Goal: Information Seeking & Learning: Check status

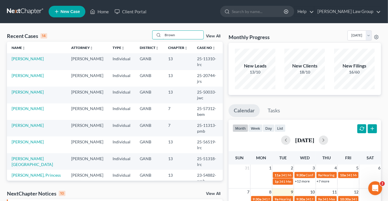
drag, startPoint x: 179, startPoint y: 34, endPoint x: 145, endPoint y: 31, distance: 34.0
click at [145, 31] on div "Recent Cases 14 Brown View All" at bounding box center [115, 35] width 216 height 11
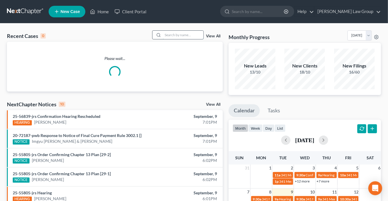
click at [171, 36] on input "search" at bounding box center [183, 35] width 41 height 8
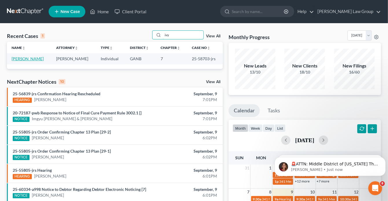
type input "ivy"
click at [23, 59] on link "[PERSON_NAME]" at bounding box center [28, 58] width 32 height 5
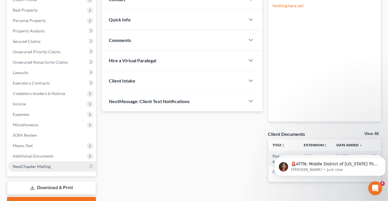
scroll to position [116, 0]
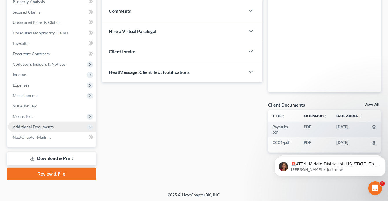
click at [39, 127] on span "Additional Documents" at bounding box center [33, 126] width 41 height 5
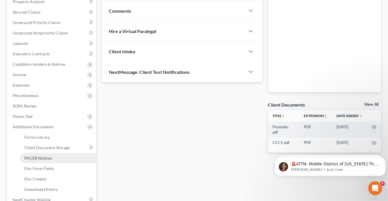
click at [45, 159] on span "PACER Notices" at bounding box center [38, 158] width 28 height 5
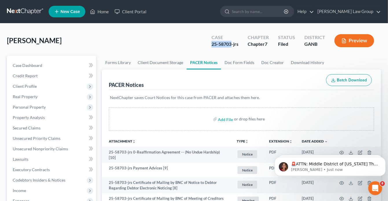
drag, startPoint x: 232, startPoint y: 44, endPoint x: 209, endPoint y: 44, distance: 23.5
click at [209, 44] on div "Case 25-58703-jrs" at bounding box center [225, 41] width 36 height 17
copy div "25-58703"
click at [100, 12] on link "Home" at bounding box center [99, 11] width 25 height 10
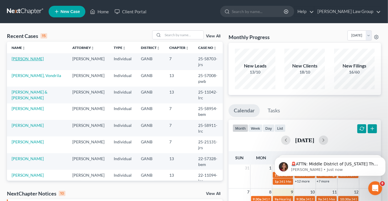
drag, startPoint x: 165, startPoint y: 35, endPoint x: 18, endPoint y: 59, distance: 148.7
click at [18, 59] on link "[PERSON_NAME]" at bounding box center [28, 58] width 32 height 5
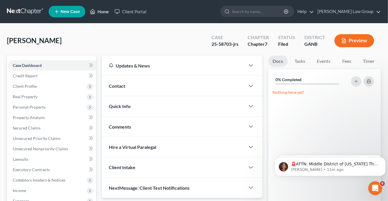
drag, startPoint x: 100, startPoint y: 12, endPoint x: 173, endPoint y: 29, distance: 75.0
click at [100, 12] on link "Home" at bounding box center [99, 11] width 25 height 10
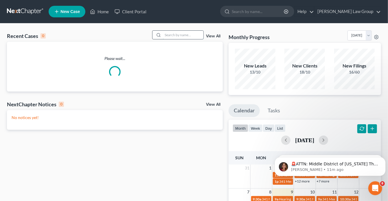
click at [182, 35] on input "search" at bounding box center [183, 35] width 41 height 8
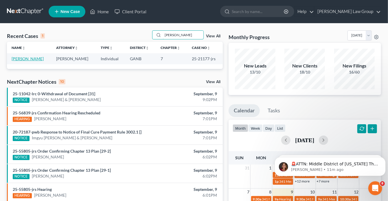
type input "[PERSON_NAME]"
click at [29, 59] on link "[PERSON_NAME]" at bounding box center [28, 58] width 32 height 5
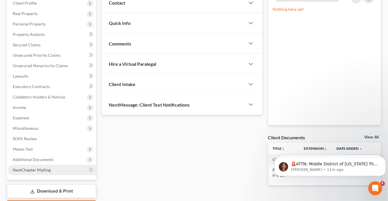
scroll to position [116, 0]
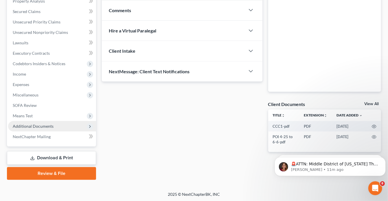
click at [41, 125] on span "Additional Documents" at bounding box center [33, 126] width 41 height 5
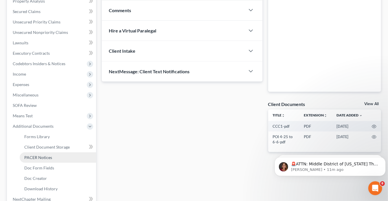
click at [55, 158] on link "PACER Notices" at bounding box center [58, 157] width 76 height 10
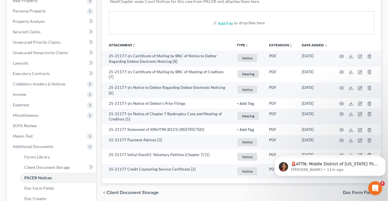
scroll to position [63, 0]
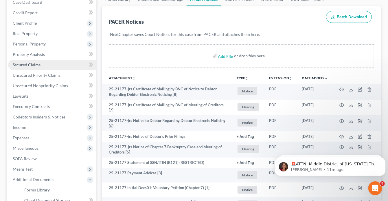
click at [29, 64] on span "Secured Claims" at bounding box center [27, 64] width 28 height 5
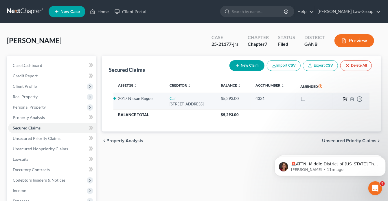
click at [345, 98] on icon "button" at bounding box center [345, 99] width 5 height 5
select select "48"
select select "6"
select select "2"
select select "0"
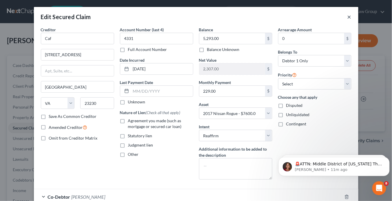
click at [347, 17] on button "×" at bounding box center [349, 16] width 4 height 7
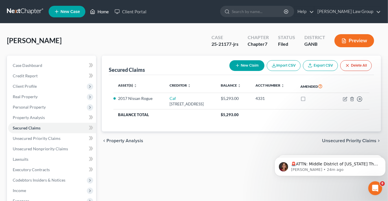
drag, startPoint x: 102, startPoint y: 11, endPoint x: 169, endPoint y: 27, distance: 69.3
click at [102, 11] on link "Home" at bounding box center [99, 11] width 25 height 10
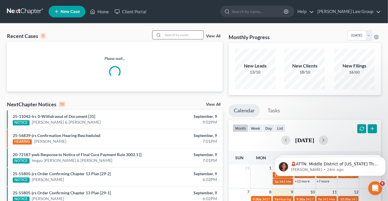
click at [183, 36] on input "search" at bounding box center [183, 35] width 41 height 8
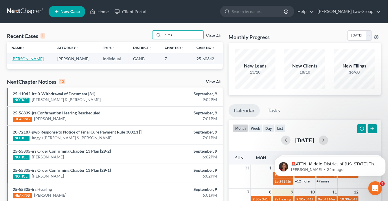
type input "dima"
click at [32, 58] on link "[PERSON_NAME]" at bounding box center [28, 58] width 32 height 5
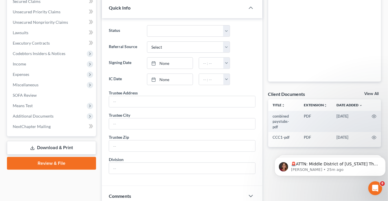
scroll to position [139, 0]
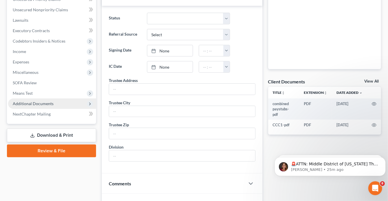
click at [54, 103] on span "Additional Documents" at bounding box center [52, 103] width 88 height 10
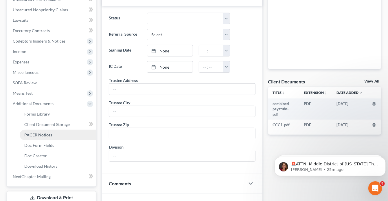
click at [53, 135] on link "PACER Notices" at bounding box center [58, 135] width 76 height 10
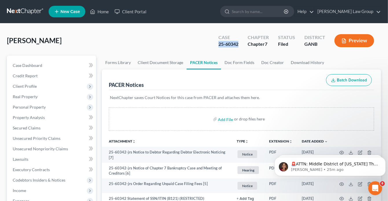
drag, startPoint x: 241, startPoint y: 43, endPoint x: 219, endPoint y: 43, distance: 22.3
click at [216, 44] on div "Case 25-60342" at bounding box center [228, 41] width 29 height 17
copy div "25-60342"
click at [105, 11] on link "Home" at bounding box center [99, 11] width 25 height 10
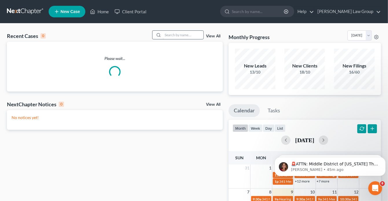
click at [181, 36] on input "search" at bounding box center [183, 35] width 41 height 8
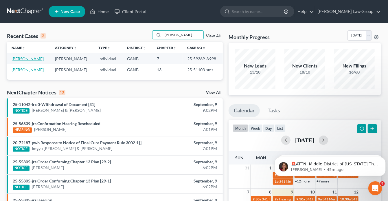
type input "[PERSON_NAME]"
click at [32, 59] on link "[PERSON_NAME]" at bounding box center [28, 58] width 32 height 5
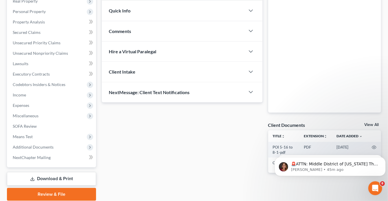
scroll to position [116, 0]
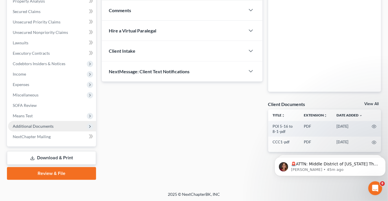
click at [55, 123] on span "Additional Documents" at bounding box center [52, 126] width 88 height 10
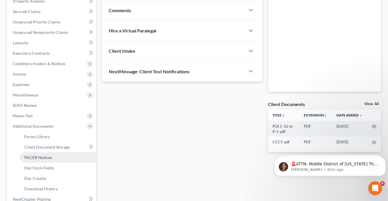
click at [53, 158] on link "PACER Notices" at bounding box center [58, 157] width 76 height 10
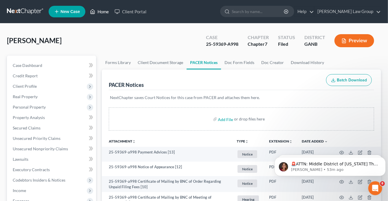
drag, startPoint x: 101, startPoint y: 11, endPoint x: 157, endPoint y: 28, distance: 58.0
click at [101, 11] on link "Home" at bounding box center [99, 11] width 25 height 10
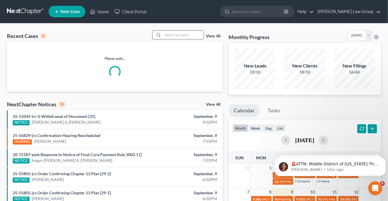
click at [171, 36] on input "search" at bounding box center [183, 35] width 41 height 8
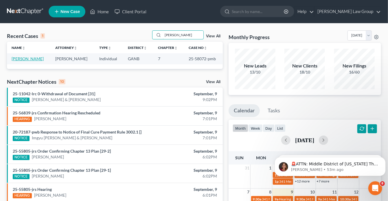
type input "[PERSON_NAME]"
click at [28, 57] on link "[PERSON_NAME]" at bounding box center [28, 58] width 32 height 5
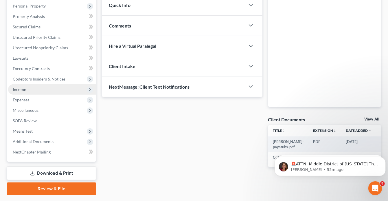
scroll to position [116, 0]
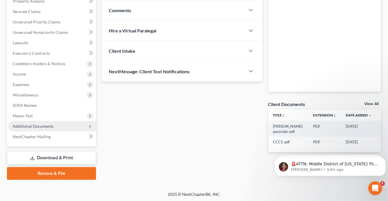
click at [52, 127] on span "Additional Documents" at bounding box center [33, 126] width 41 height 5
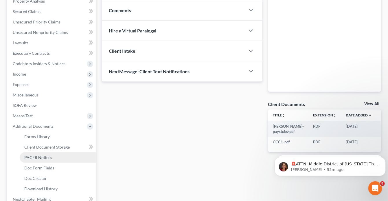
click at [57, 157] on link "PACER Notices" at bounding box center [58, 157] width 76 height 10
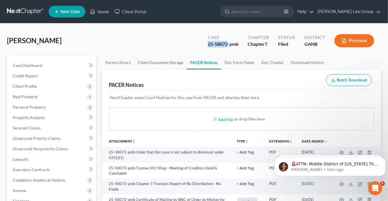
drag, startPoint x: 228, startPoint y: 43, endPoint x: 210, endPoint y: 45, distance: 18.6
click at [206, 44] on div "Case 25-58072-pmb" at bounding box center [223, 41] width 40 height 17
copy div "25-58072"
